Goal: Information Seeking & Learning: Learn about a topic

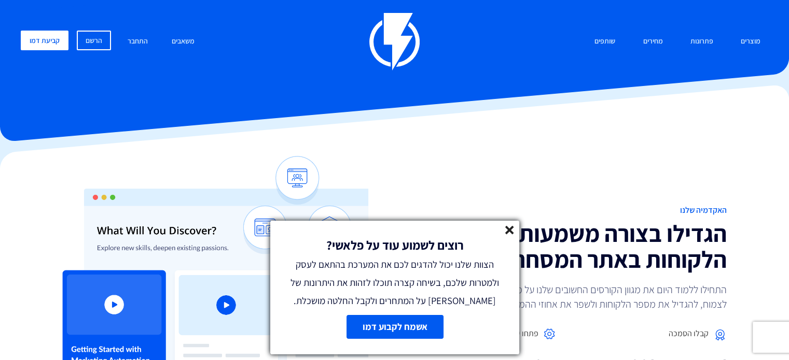
click at [512, 230] on icon at bounding box center [509, 230] width 9 height 9
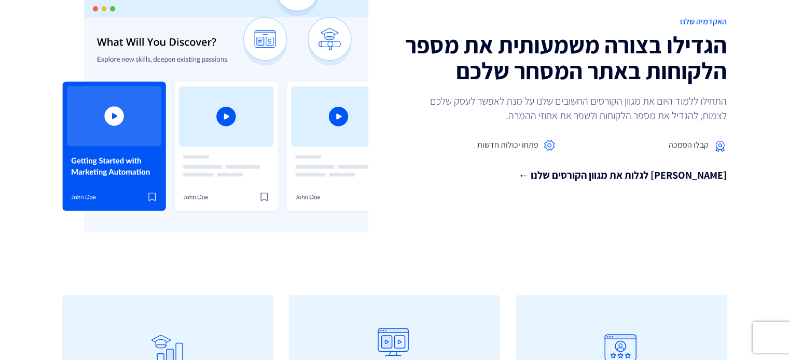
scroll to position [189, 0]
click at [621, 183] on link "בואו לגלות את מגוון הקורסים שלנו ←" at bounding box center [564, 175] width 325 height 15
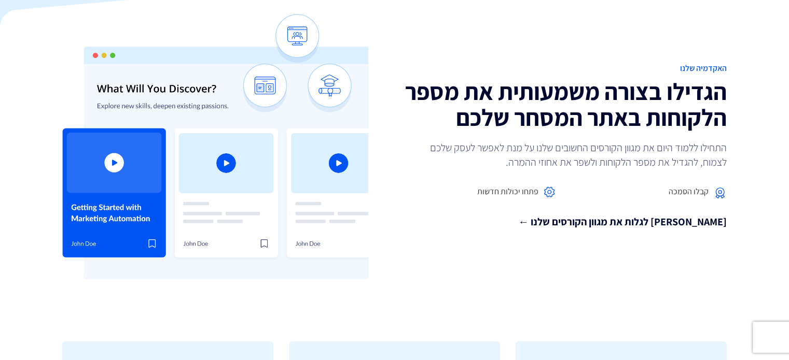
scroll to position [189, 0]
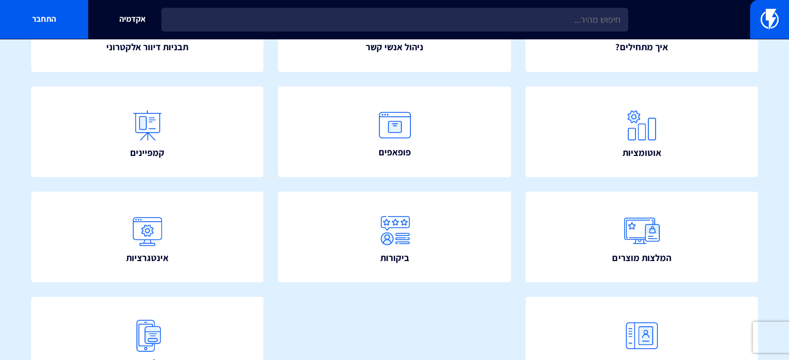
scroll to position [173, 0]
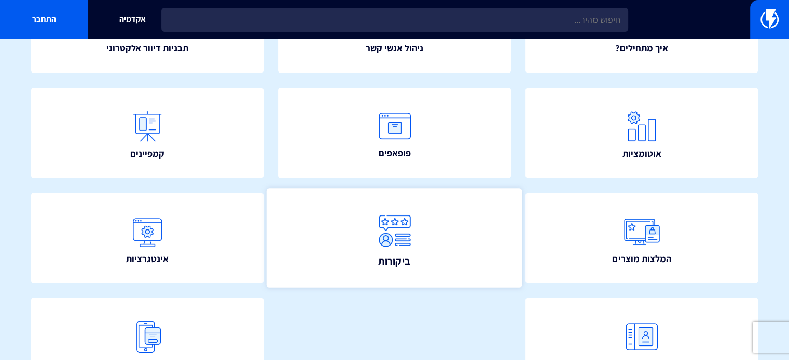
click at [322, 273] on link "ביקורות" at bounding box center [395, 238] width 256 height 100
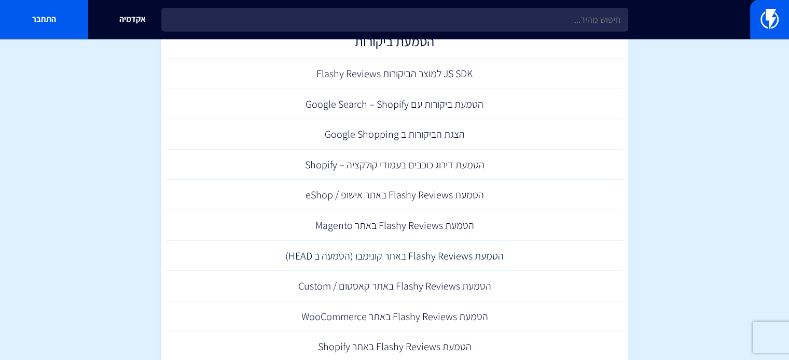
scroll to position [386, 0]
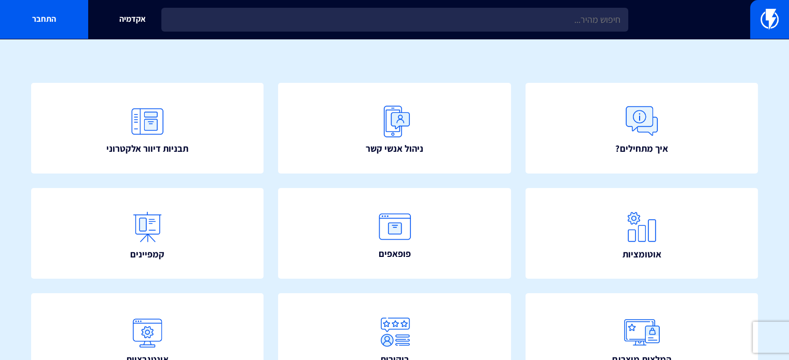
scroll to position [73, 0]
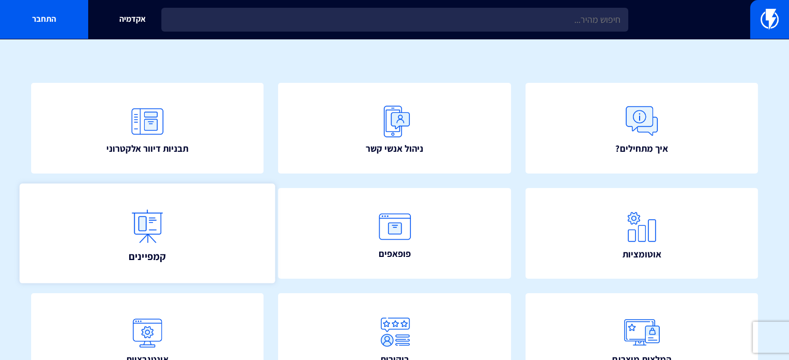
click at [178, 239] on link "קמפיינים" at bounding box center [148, 234] width 256 height 100
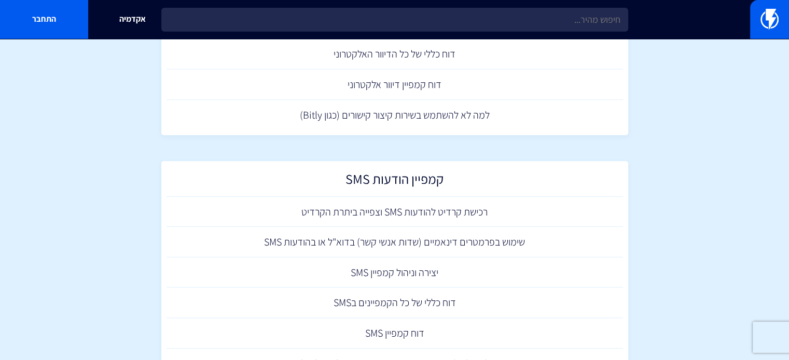
scroll to position [258, 0]
